Goal: Navigation & Orientation: Find specific page/section

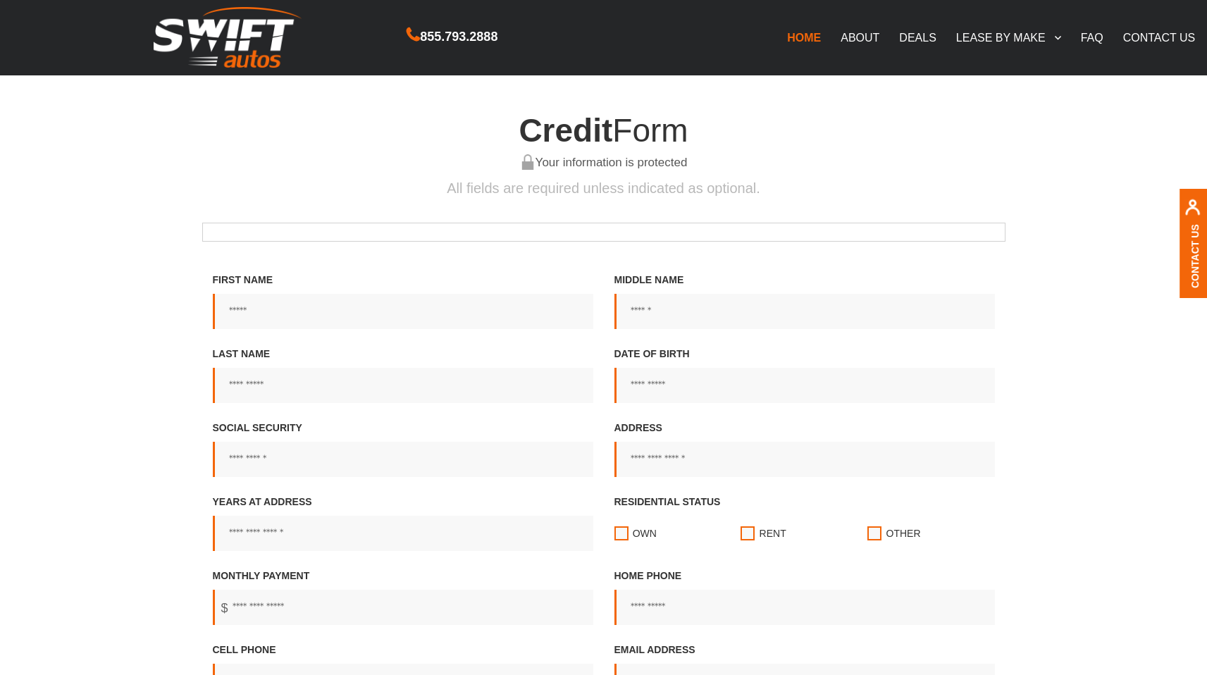
click at [266, 52] on img at bounding box center [228, 37] width 148 height 61
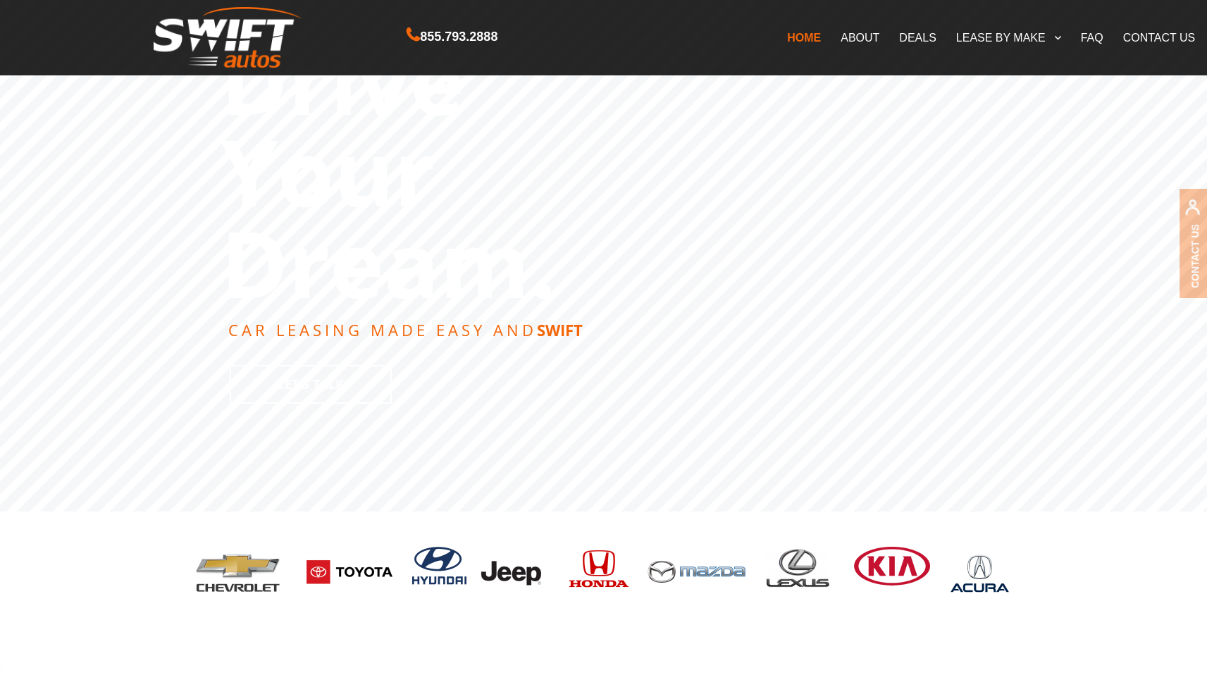
scroll to position [142, 0]
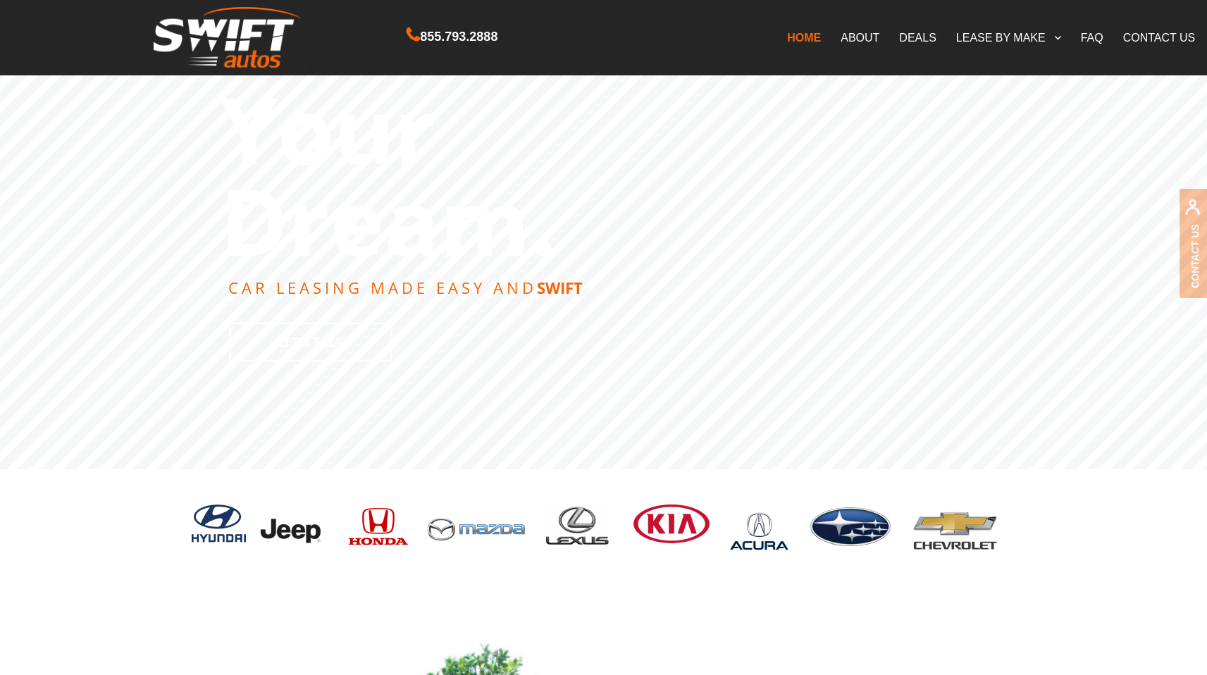
click at [925, 39] on link "DEALS" at bounding box center [917, 38] width 56 height 30
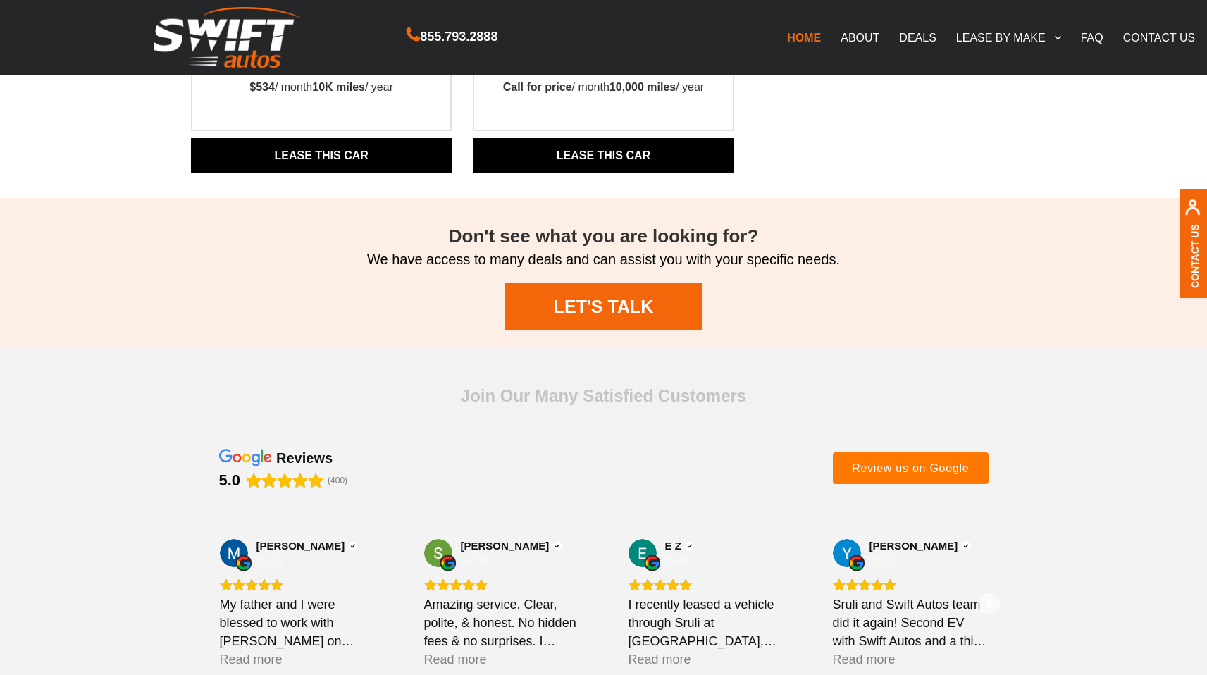
scroll to position [1730, 0]
